Goal: Task Accomplishment & Management: Manage account settings

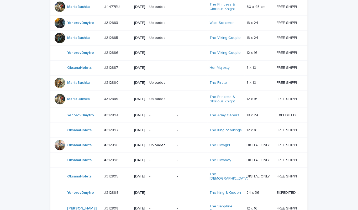
scroll to position [472, 0]
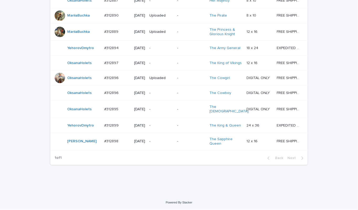
click at [163, 141] on p "-" at bounding box center [162, 142] width 24 height 4
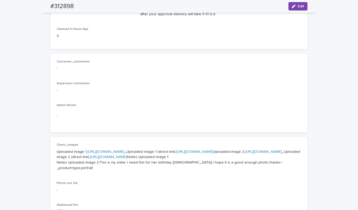
scroll to position [92, 0]
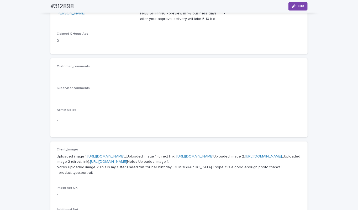
click at [125, 156] on link "https://cdn.shopify.com-uploadkit.app/s/files/1/0033/4807/0511/files/download.h…" at bounding box center [106, 157] width 37 height 4
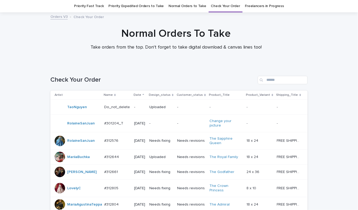
scroll to position [472, 0]
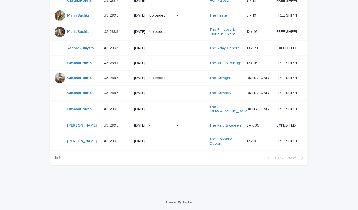
click at [166, 124] on p "-" at bounding box center [162, 126] width 24 height 4
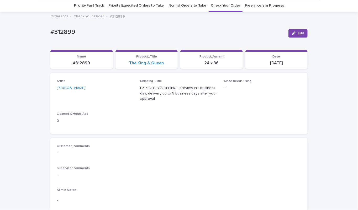
scroll to position [17, 0]
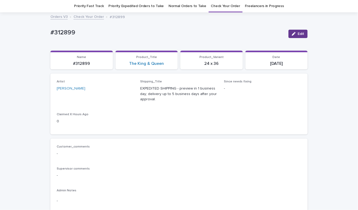
click at [296, 35] on button "Edit" at bounding box center [298, 34] width 19 height 8
click at [122, 92] on icon at bounding box center [124, 91] width 5 height 5
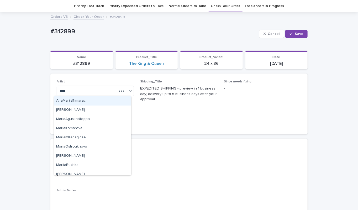
type input "*****"
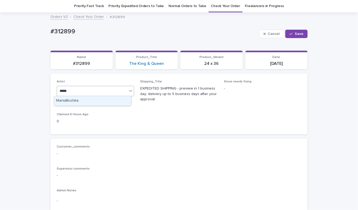
click at [82, 102] on div "MariiaBuchka" at bounding box center [92, 100] width 77 height 9
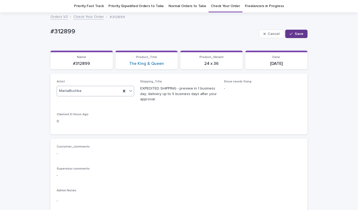
click at [296, 33] on span "Save" at bounding box center [299, 34] width 9 height 4
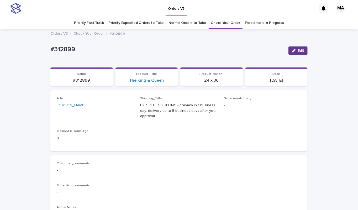
click at [292, 48] on button "Edit" at bounding box center [298, 51] width 19 height 8
click at [122, 109] on icon at bounding box center [124, 107] width 5 height 5
click at [275, 51] on span "Cancel" at bounding box center [274, 51] width 12 height 4
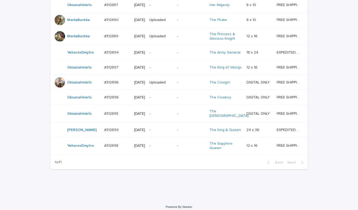
scroll to position [472, 0]
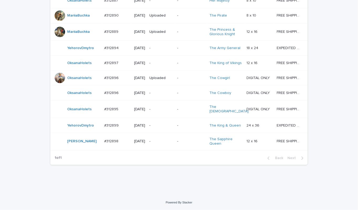
scroll to position [472, 0]
click at [161, 124] on p "-" at bounding box center [162, 126] width 24 height 4
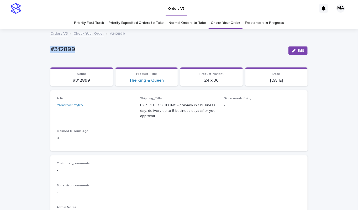
drag, startPoint x: 92, startPoint y: 46, endPoint x: 13, endPoint y: 44, distance: 78.9
copy p "#312899"
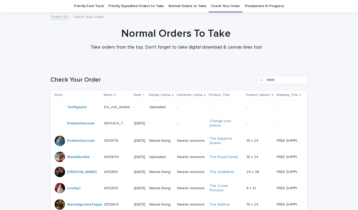
scroll to position [472, 0]
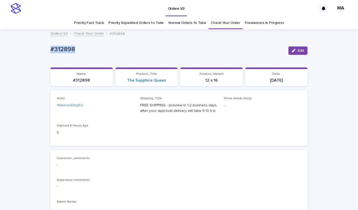
drag, startPoint x: 92, startPoint y: 46, endPoint x: 16, endPoint y: 44, distance: 76.2
copy p "#312898"
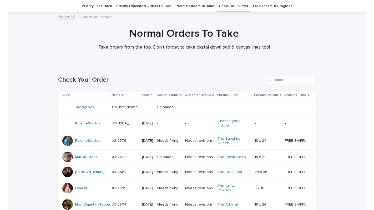
scroll to position [472, 0]
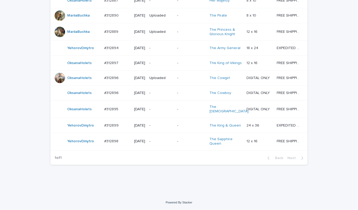
drag, startPoint x: 329, startPoint y: 174, endPoint x: 334, endPoint y: 168, distance: 7.9
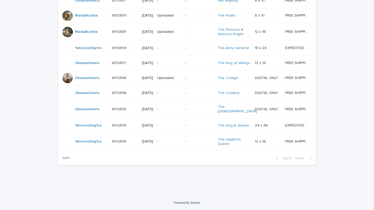
click at [295, 160] on span "Next" at bounding box center [301, 159] width 12 height 4
